Goal: Navigation & Orientation: Go to known website

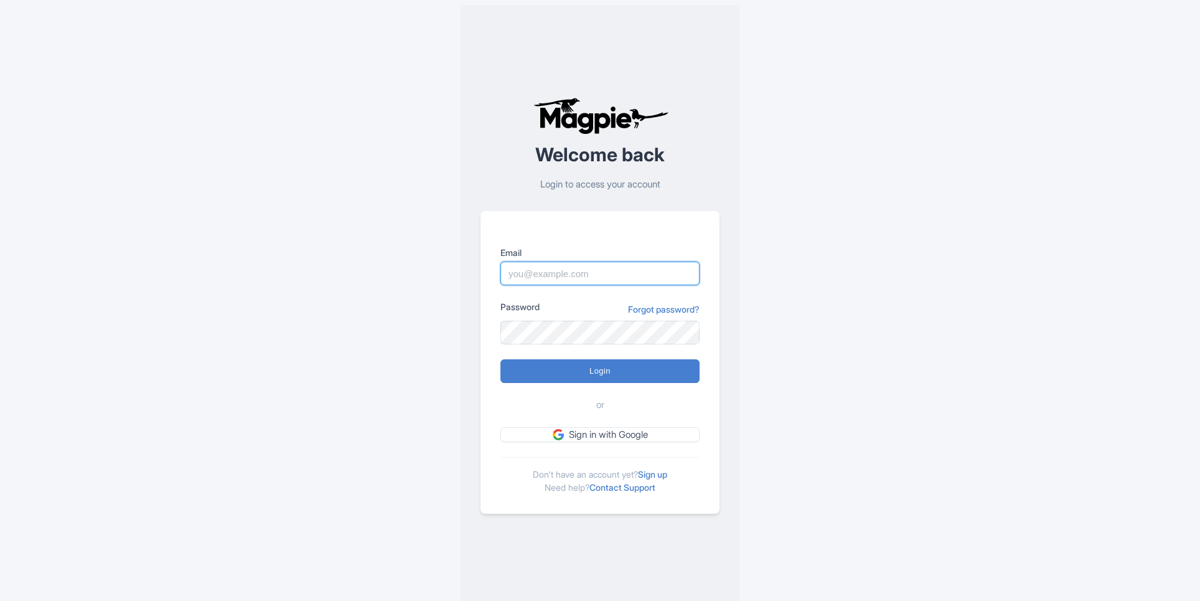
click at [536, 282] on input "Email" at bounding box center [599, 273] width 199 height 24
type input "[PERSON_NAME][EMAIL_ADDRESS][PERSON_NAME][DOMAIN_NAME]"
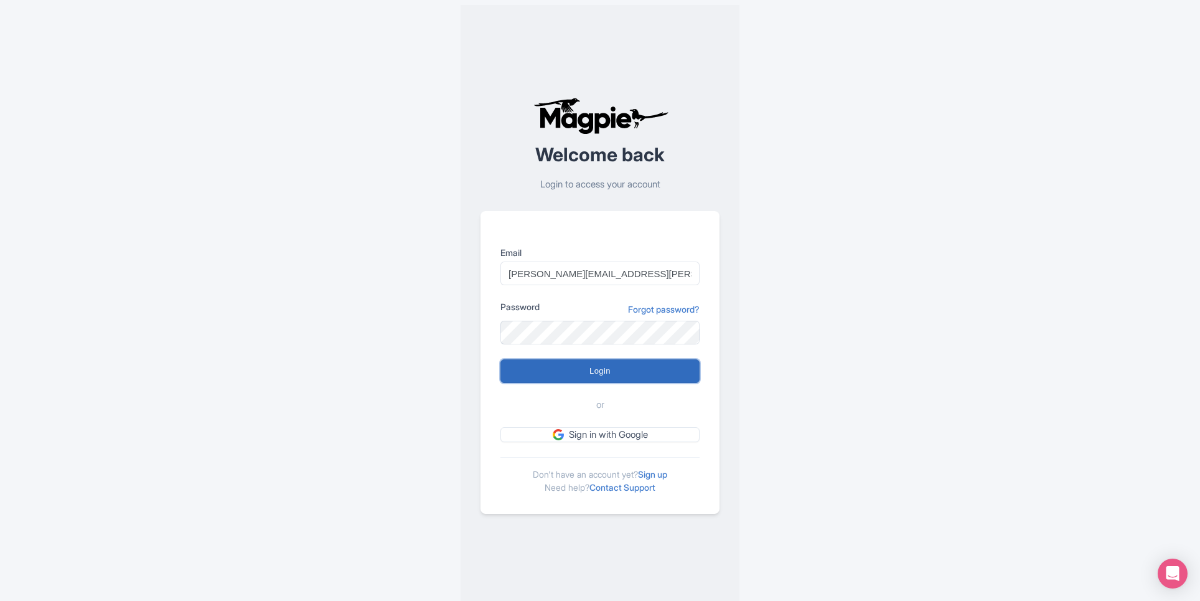
click at [606, 369] on input "Login" at bounding box center [599, 371] width 199 height 24
type input "Logging in..."
